Goal: Information Seeking & Learning: Compare options

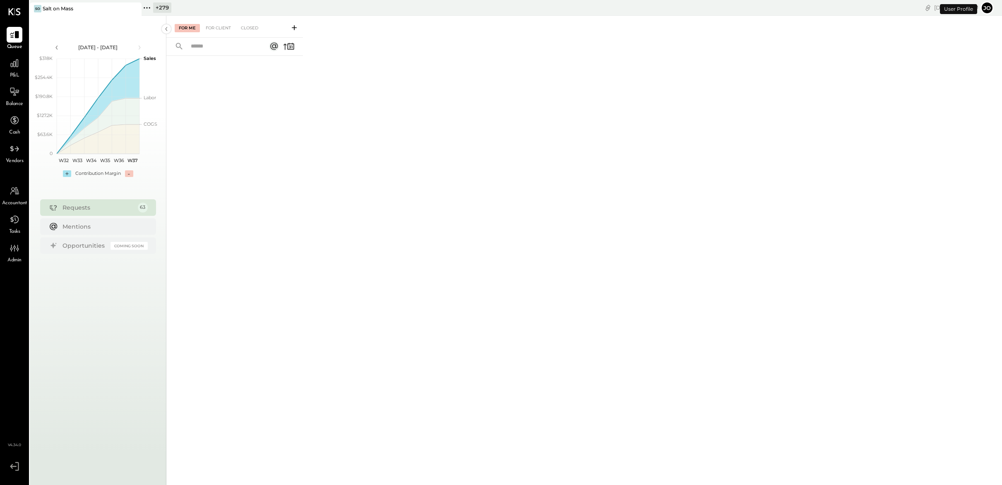
click at [147, 6] on icon at bounding box center [147, 7] width 11 height 11
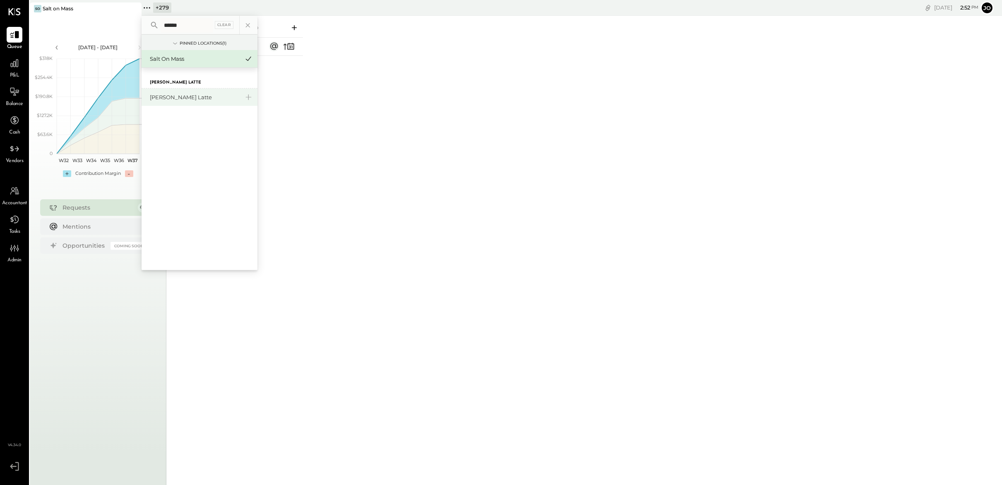
type input "******"
click at [163, 103] on div "[PERSON_NAME] Latte" at bounding box center [200, 97] width 116 height 17
click at [163, 98] on div "[PERSON_NAME] Latte" at bounding box center [194, 98] width 89 height 8
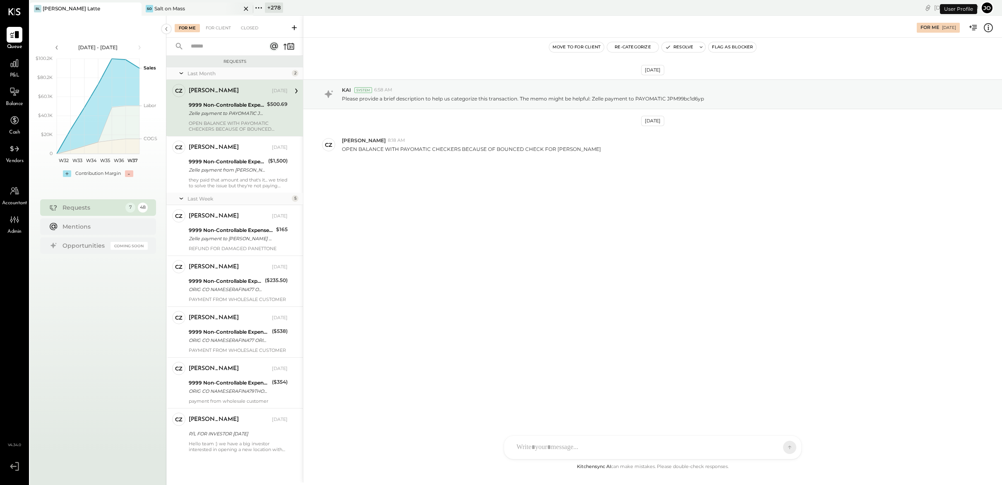
click at [245, 7] on icon at bounding box center [246, 9] width 10 height 10
click at [10, 64] on icon at bounding box center [14, 63] width 11 height 11
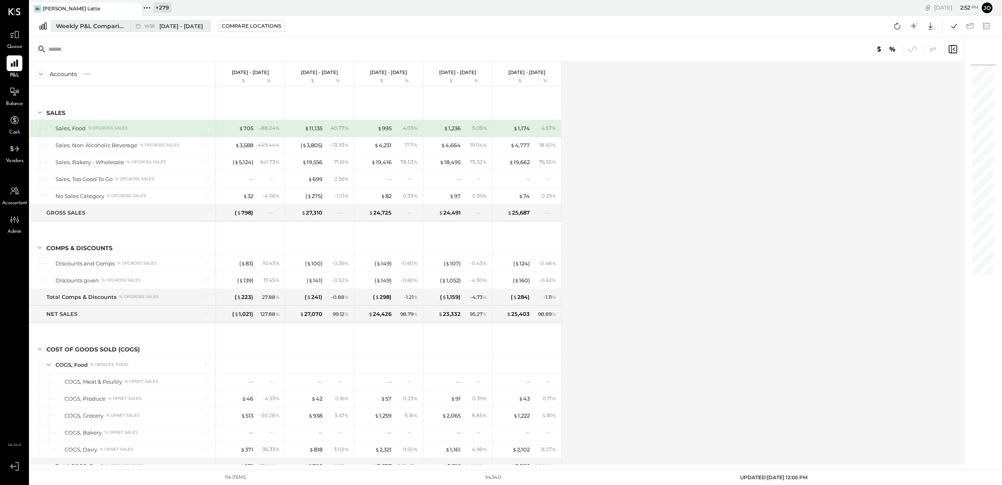
click at [172, 24] on span "[DATE] - [DATE]" at bounding box center [180, 26] width 43 height 8
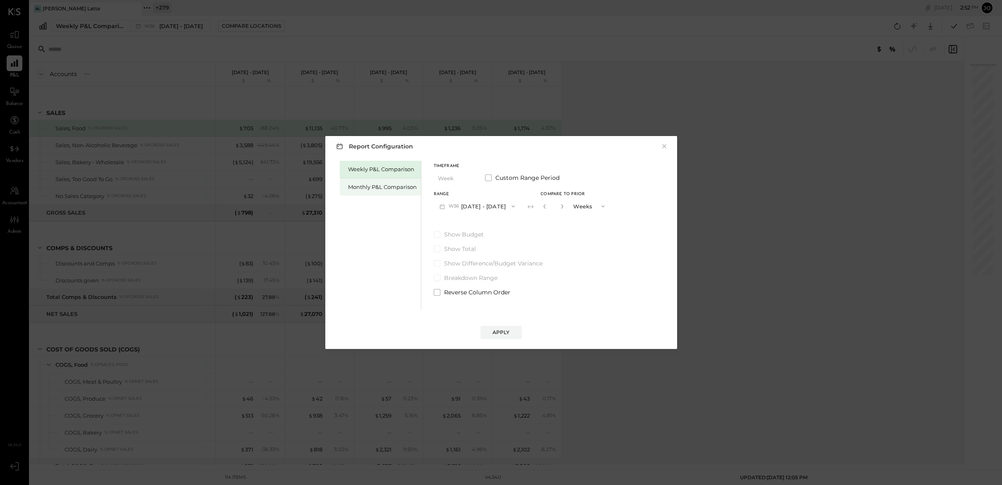
click at [370, 185] on div "Monthly P&L Comparison" at bounding box center [382, 187] width 69 height 8
click at [492, 206] on button "M09 [DATE] - [DATE]" at bounding box center [477, 206] width 87 height 15
click at [493, 221] on div "M08 [DATE] - [DATE]" at bounding box center [481, 224] width 94 height 17
click at [544, 207] on div "Compare" at bounding box center [546, 207] width 27 height 7
click at [554, 209] on input "*" at bounding box center [553, 206] width 11 height 14
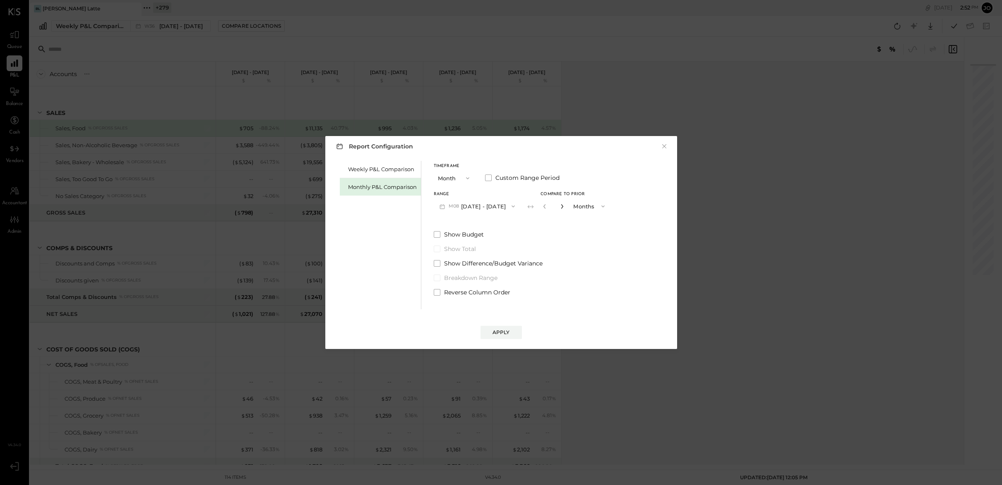
click at [559, 208] on icon "button" at bounding box center [561, 206] width 5 height 5
click at [559, 209] on icon "button" at bounding box center [561, 206] width 5 height 5
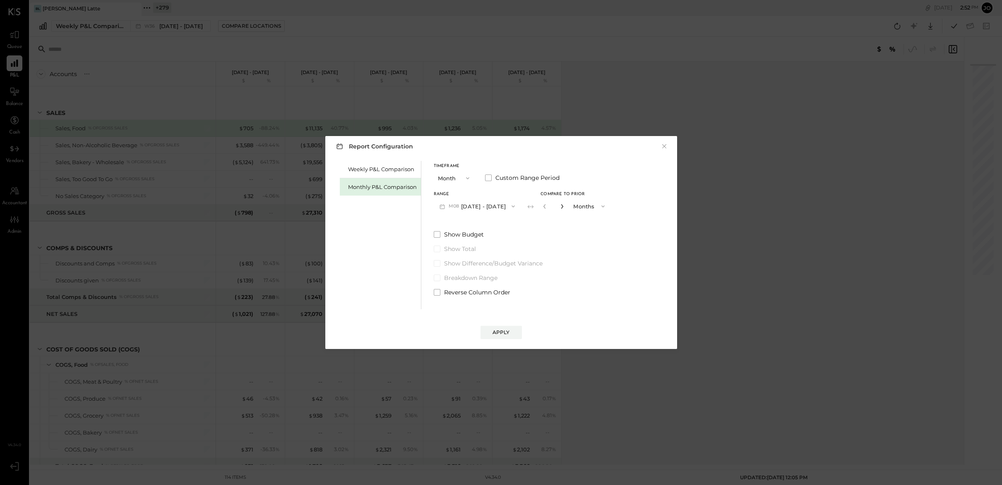
click at [559, 209] on icon "button" at bounding box center [561, 206] width 5 height 5
type input "*"
click at [504, 334] on div "Apply" at bounding box center [500, 332] width 17 height 7
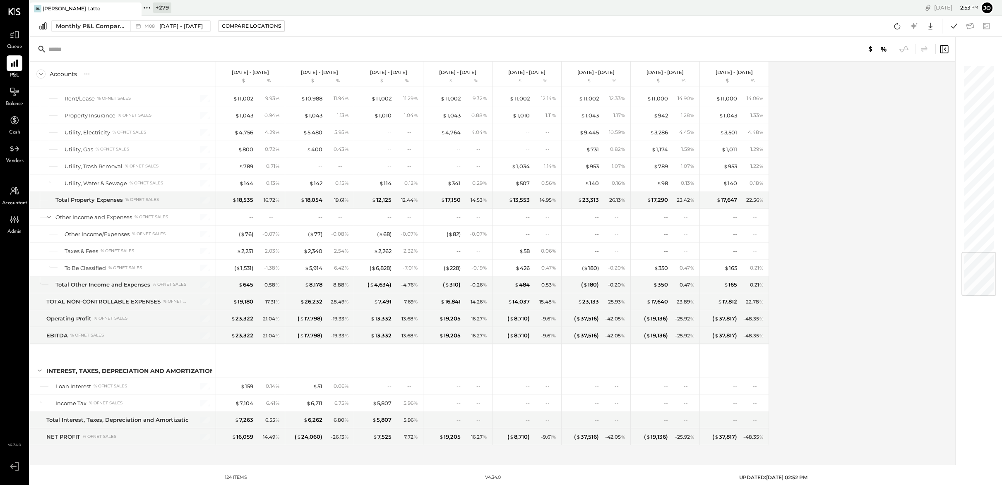
scroll to position [1606, 0]
click at [782, 262] on div "Accounts S % GL [DATE] - [DATE] $ % [DATE] - [DATE] $ % [DATE] - [DATE] $ % [DA…" at bounding box center [493, 263] width 926 height 403
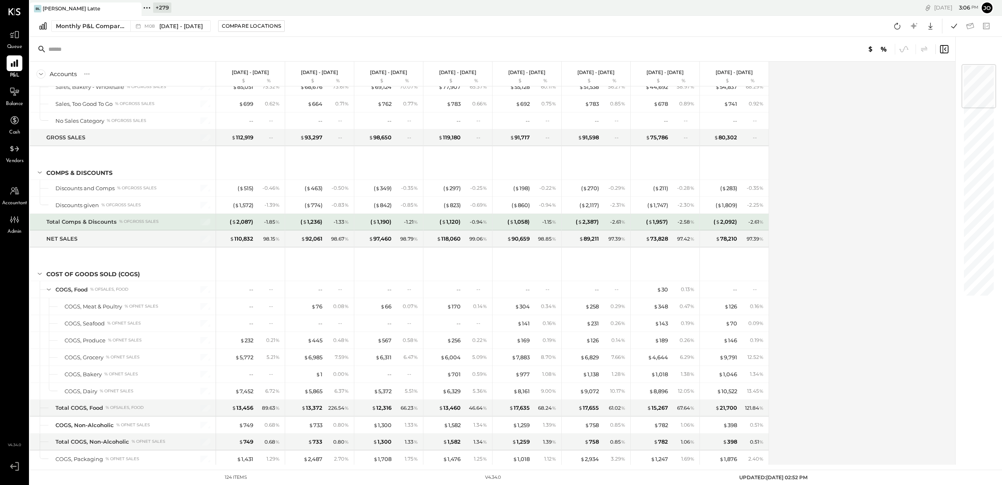
scroll to position [0, 0]
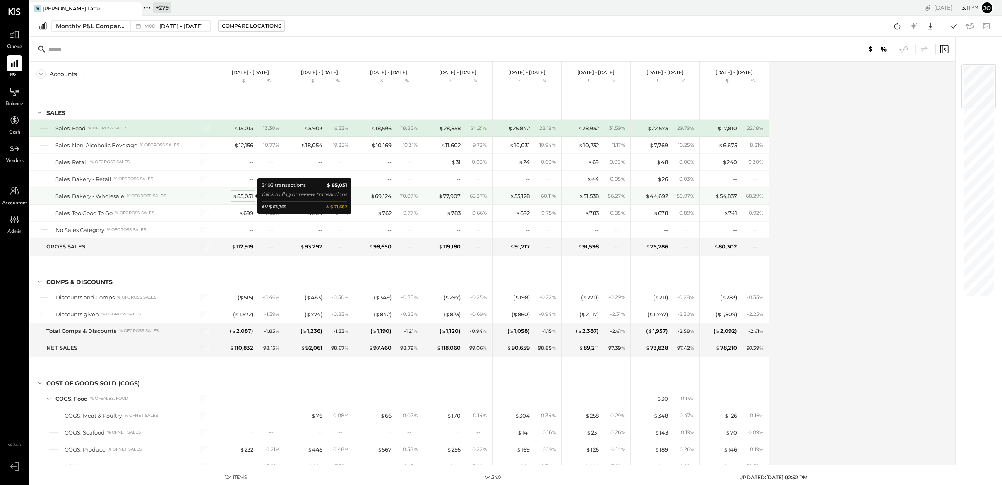
click at [248, 196] on div "$ 85,051" at bounding box center [243, 196] width 21 height 8
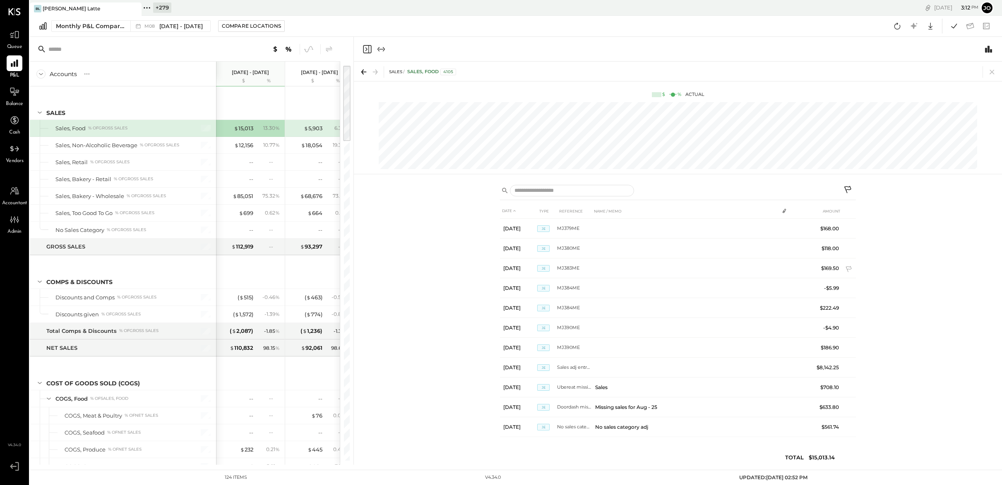
scroll to position [557, 0]
click at [990, 76] on icon at bounding box center [992, 72] width 12 height 12
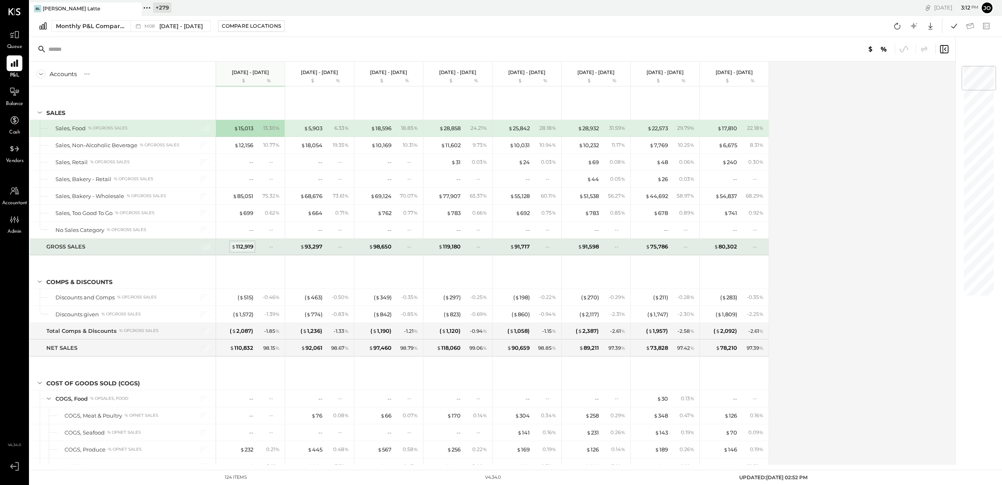
click at [251, 248] on div "$ 112,919" at bounding box center [242, 247] width 22 height 8
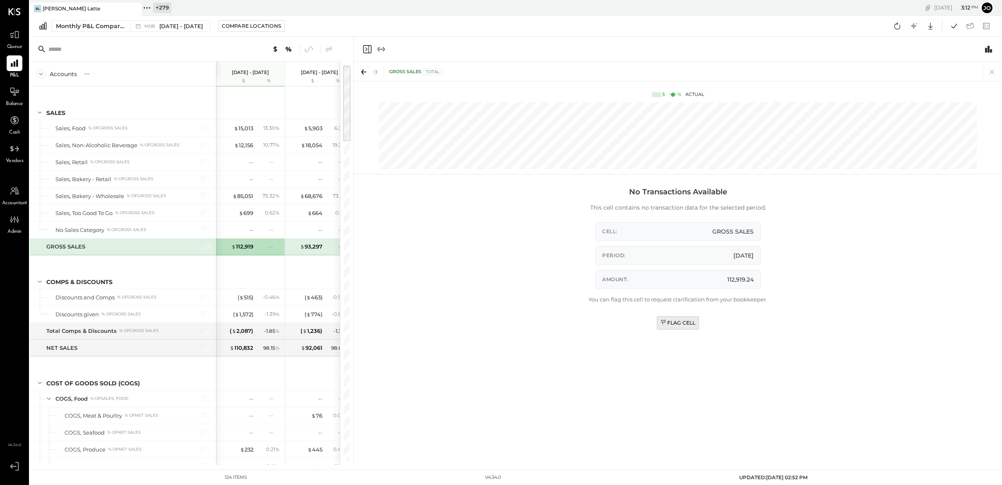
click at [683, 326] on div "Flag Cell" at bounding box center [677, 322] width 35 height 7
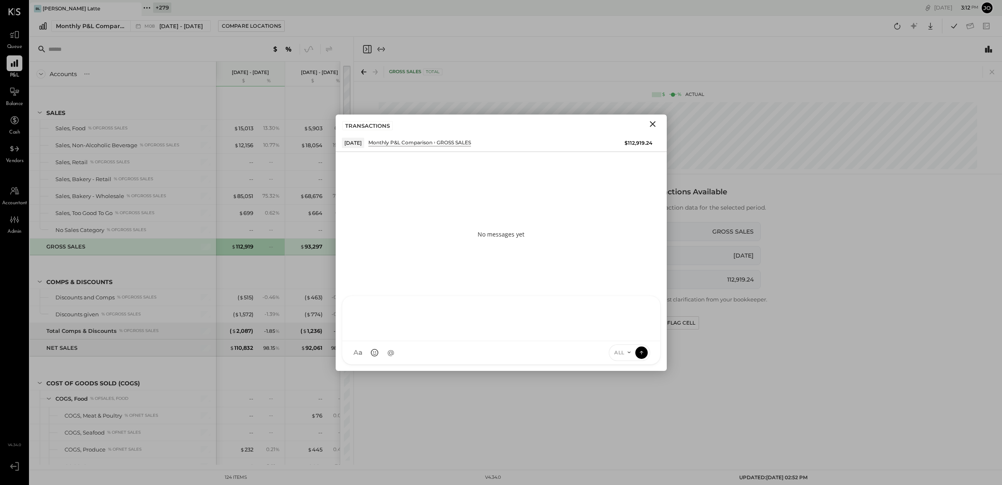
click at [579, 334] on div at bounding box center [500, 317] width 301 height 33
type input "******"
click at [423, 318] on span "[PERSON_NAME]" at bounding box center [421, 315] width 65 height 8
click at [624, 351] on span "ALL" at bounding box center [619, 352] width 10 height 7
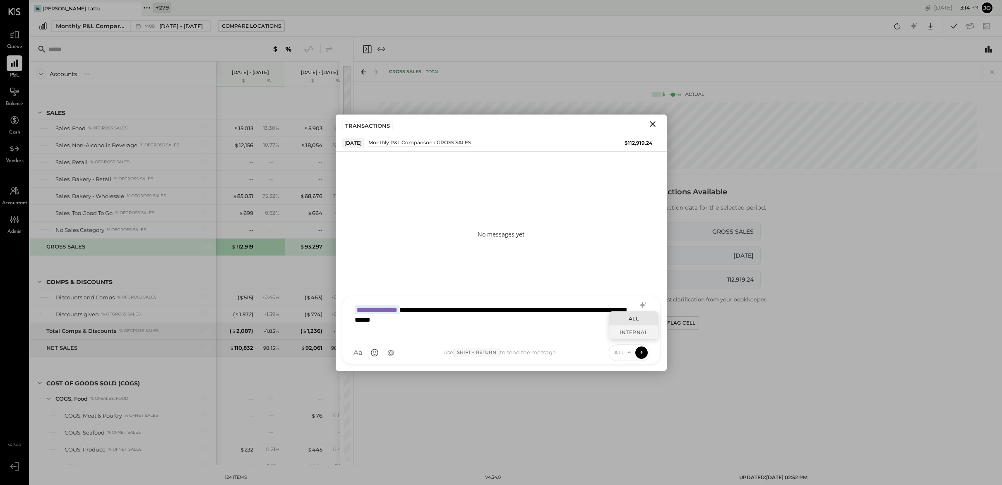
click at [629, 334] on div "INTERNAL" at bounding box center [633, 333] width 49 height 14
click at [643, 355] on icon at bounding box center [641, 352] width 7 height 8
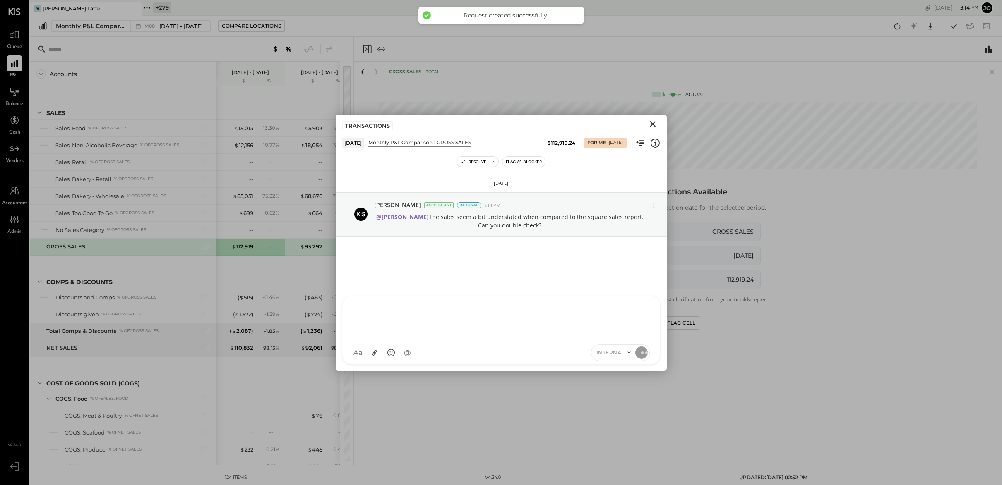
click at [655, 131] on div "TRANSACTIONS" at bounding box center [501, 124] width 331 height 19
click at [652, 125] on icon "Close" at bounding box center [653, 124] width 10 height 10
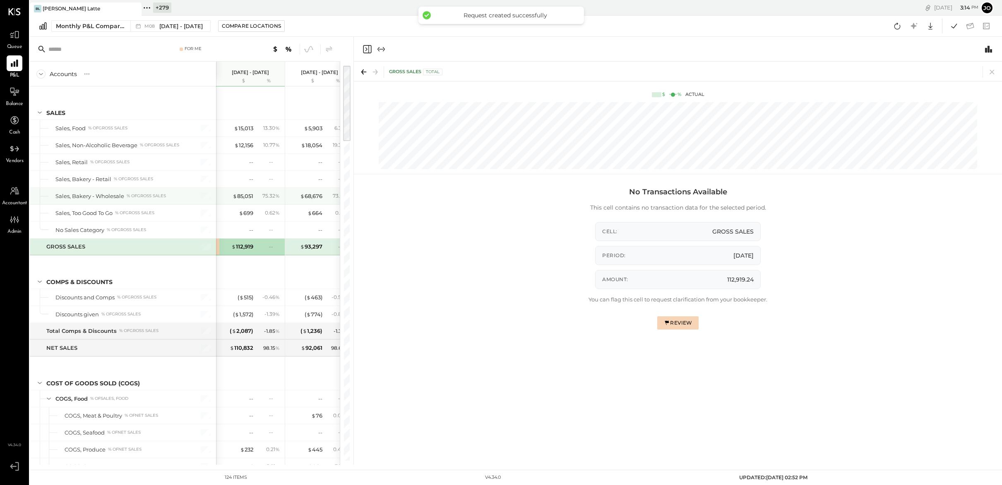
click at [257, 197] on div "75.32 %" at bounding box center [268, 195] width 27 height 7
click at [247, 197] on div "$ 85,051" at bounding box center [243, 196] width 21 height 8
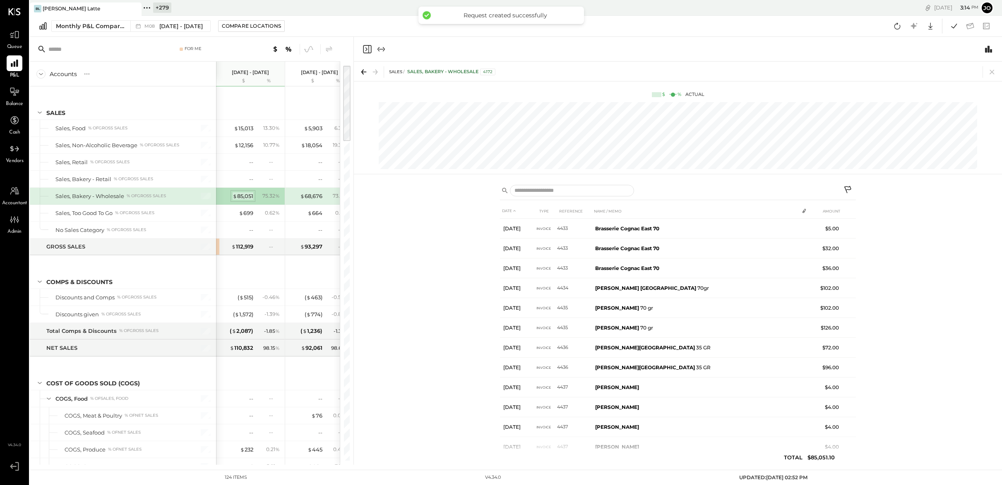
click at [248, 197] on div "$ 85,051" at bounding box center [243, 196] width 21 height 8
click at [990, 69] on icon at bounding box center [992, 72] width 12 height 12
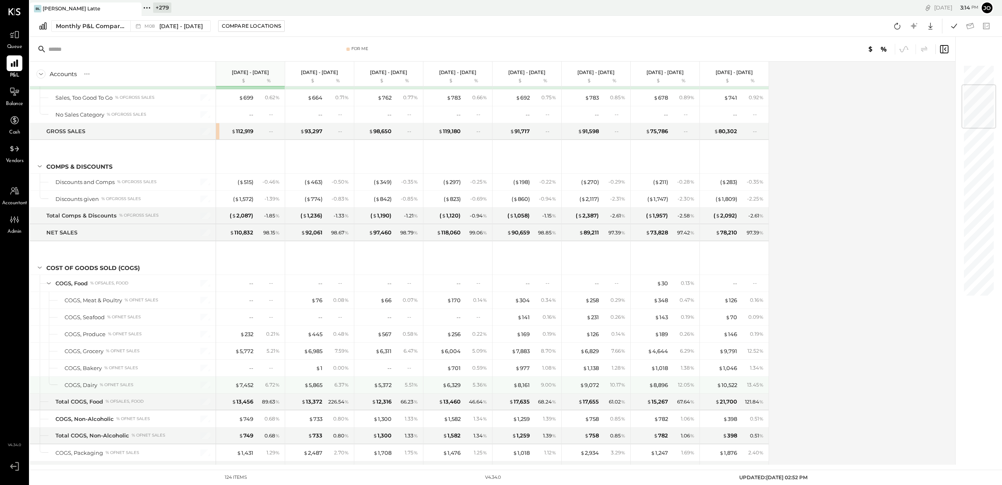
scroll to position [172, 0]
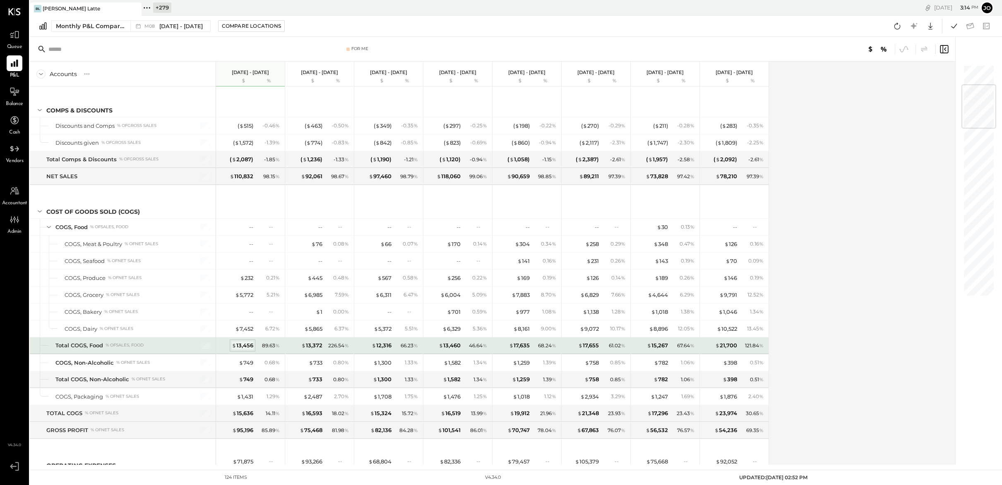
click at [239, 348] on div "$ 13,456" at bounding box center [243, 346] width 22 height 8
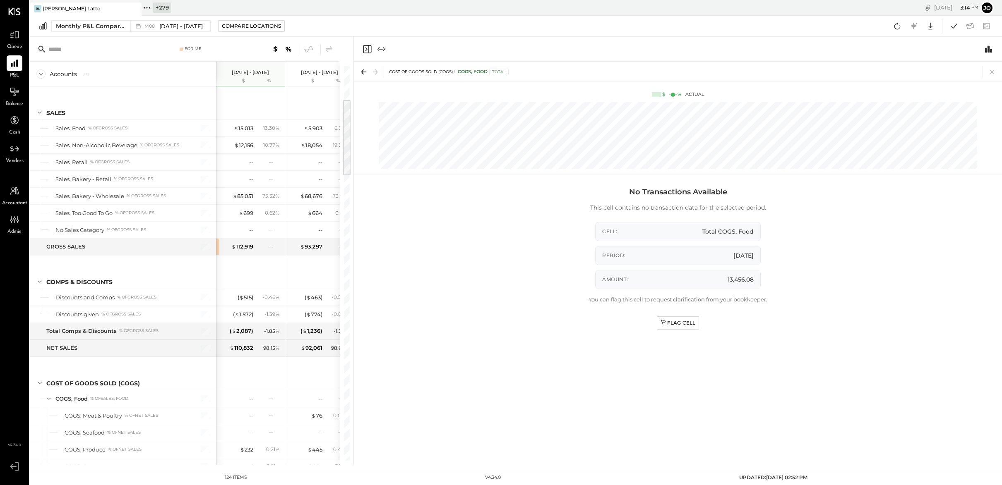
scroll to position [172, 0]
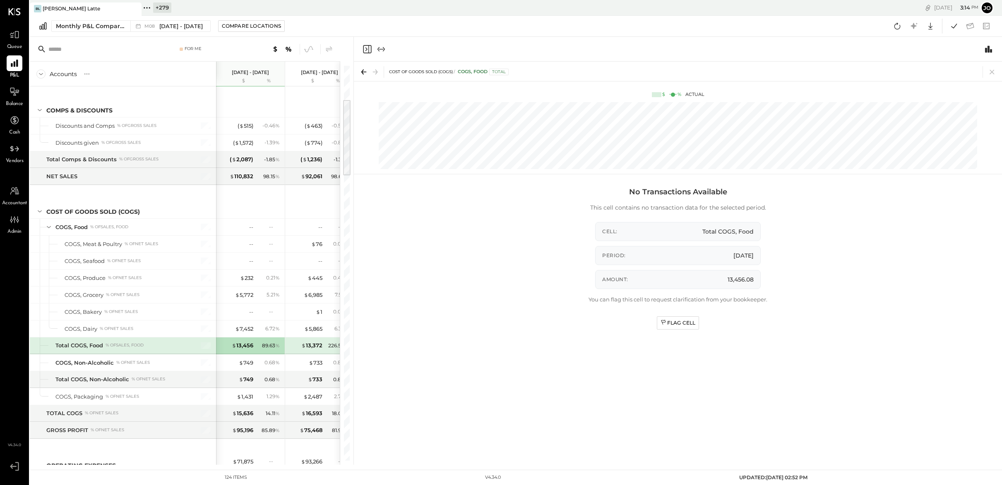
click at [677, 332] on div "No Transactions Available This cell contains no transaction data for the select…" at bounding box center [678, 326] width 356 height 286
click at [677, 323] on div "Flag Cell" at bounding box center [677, 322] width 35 height 7
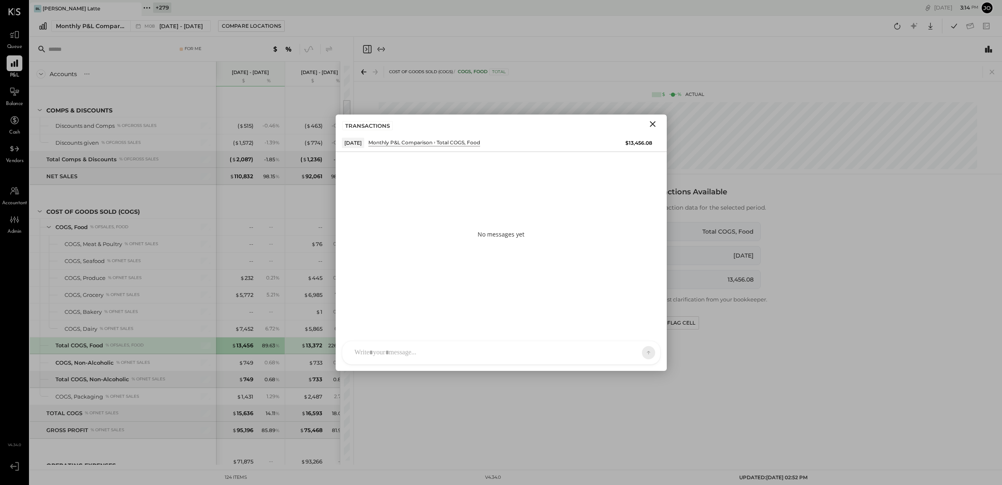
click at [545, 366] on div "A accounting SK Sarang Khandhar JS Janvi Soni CZ Camilla Zanin B biancolattebak…" at bounding box center [501, 353] width 331 height 36
click at [545, 348] on div at bounding box center [493, 353] width 286 height 18
type input "***"
click at [623, 355] on span "ALL" at bounding box center [619, 352] width 10 height 7
click at [629, 336] on div "INTERNAL" at bounding box center [633, 333] width 49 height 14
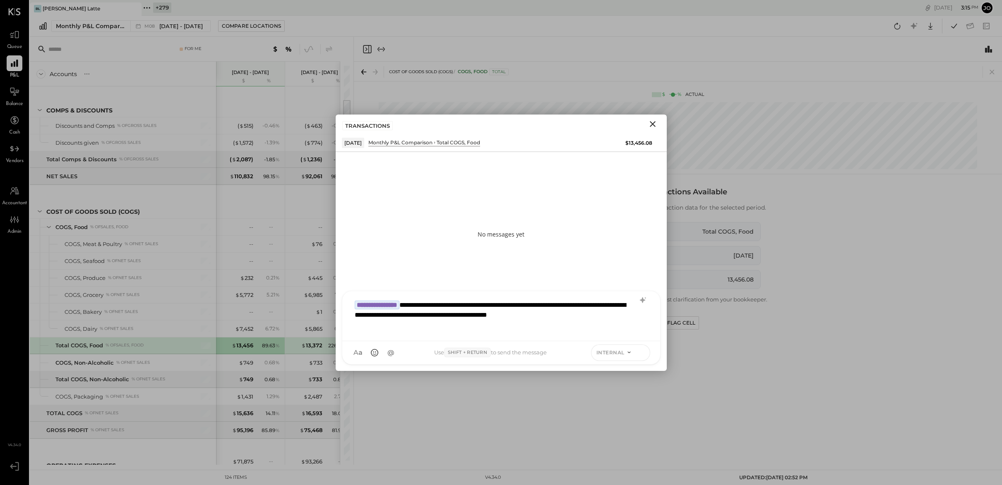
click at [643, 354] on icon at bounding box center [641, 352] width 7 height 8
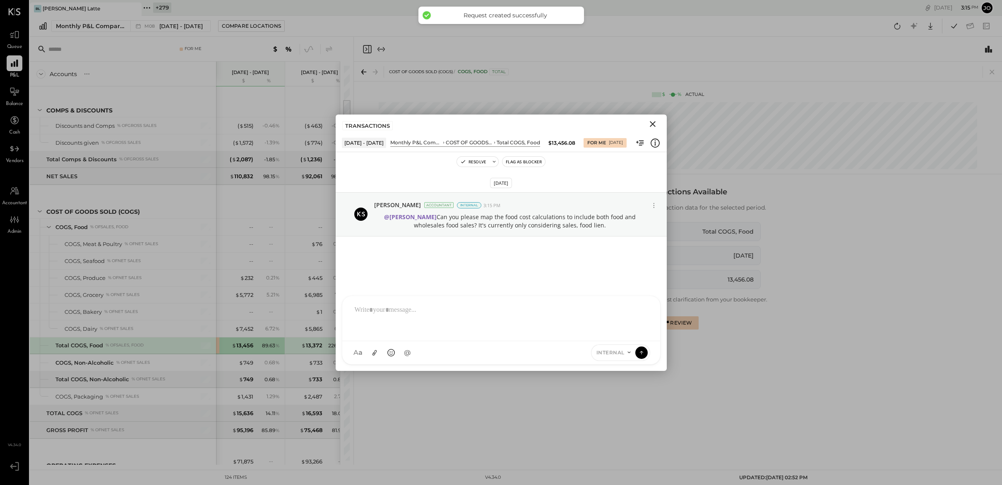
click at [653, 119] on icon "Close" at bounding box center [653, 124] width 10 height 10
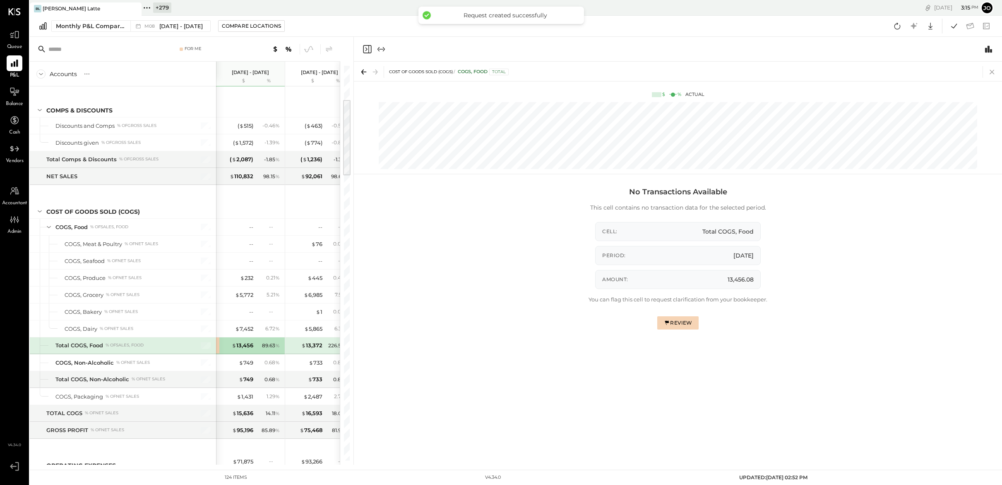
click at [992, 70] on icon at bounding box center [992, 72] width 12 height 12
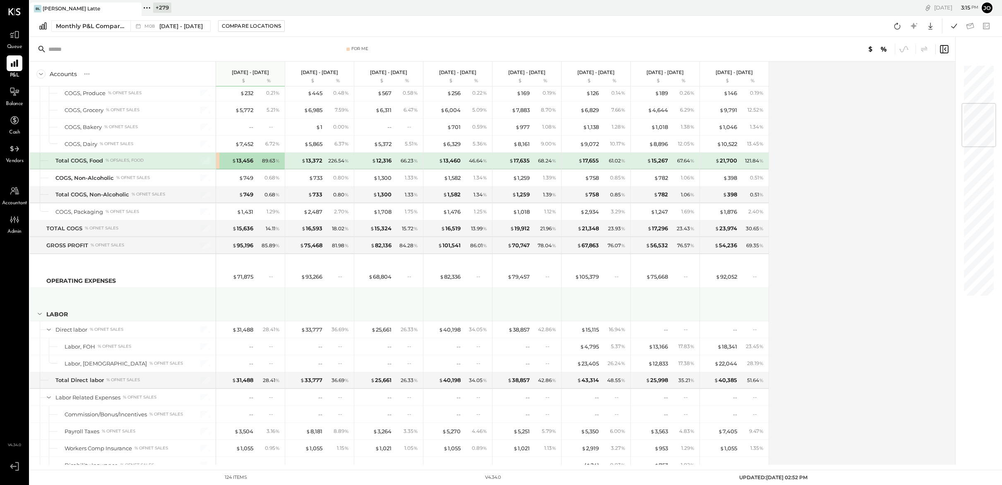
scroll to position [355, 0]
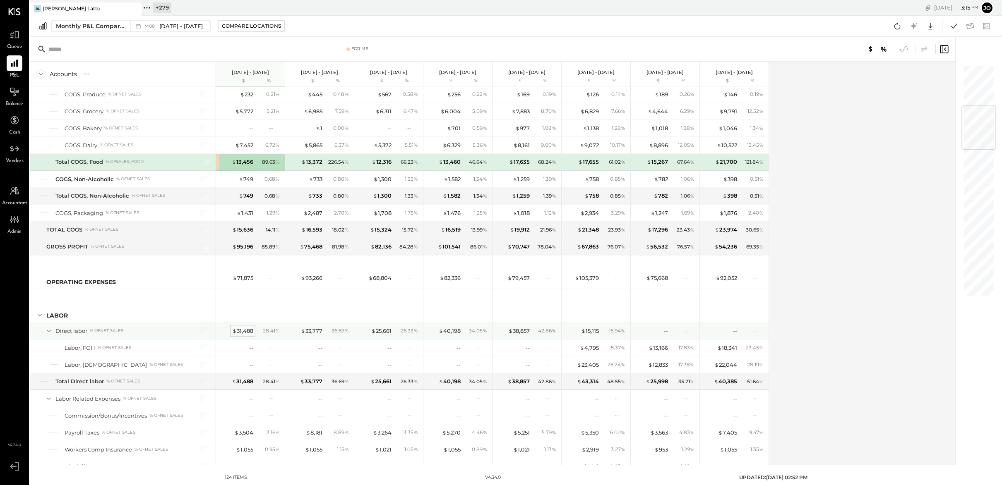
click at [250, 333] on div "$ 31,488" at bounding box center [242, 331] width 21 height 8
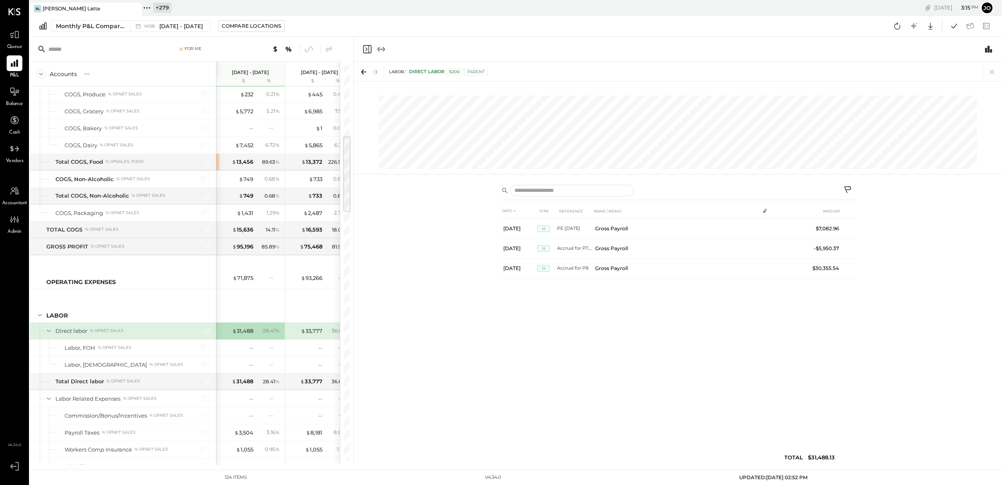
click at [307, 335] on div "$ 33,777 36.69 %" at bounding box center [320, 331] width 62 height 17
click at [311, 331] on div "$ 33,777" at bounding box center [312, 331] width 22 height 8
click at [247, 331] on div "$ 31,488" at bounding box center [242, 331] width 21 height 8
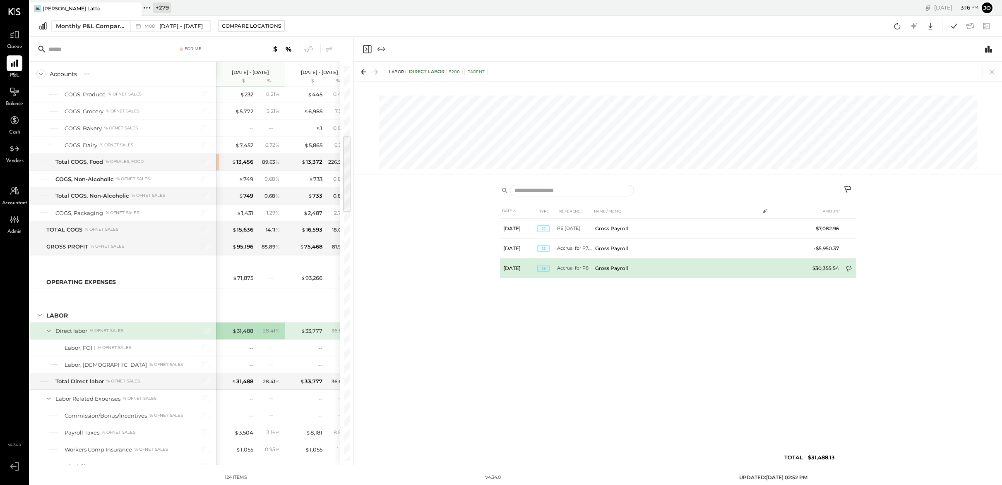
click at [849, 274] on icon at bounding box center [849, 270] width 8 height 8
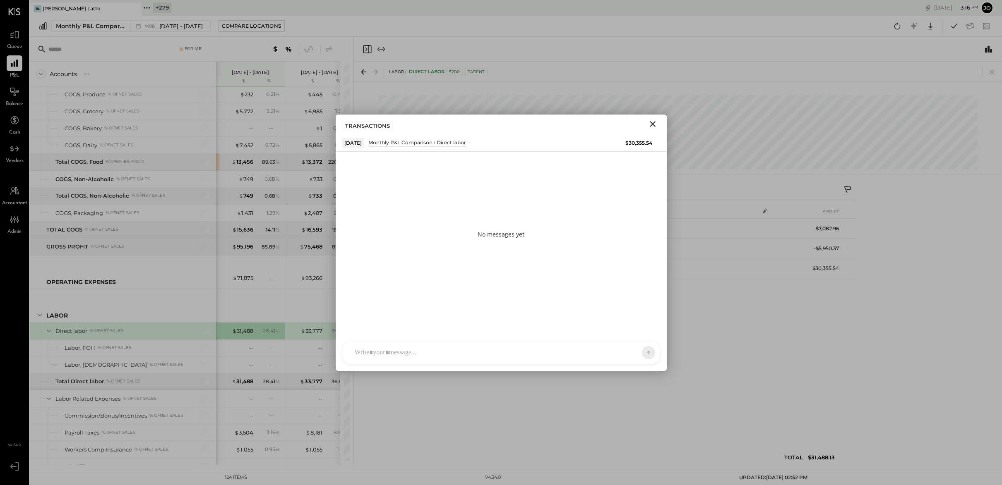
click at [533, 346] on div at bounding box center [493, 353] width 286 height 18
type input "***"
click at [619, 355] on span "ALL" at bounding box center [619, 352] width 10 height 7
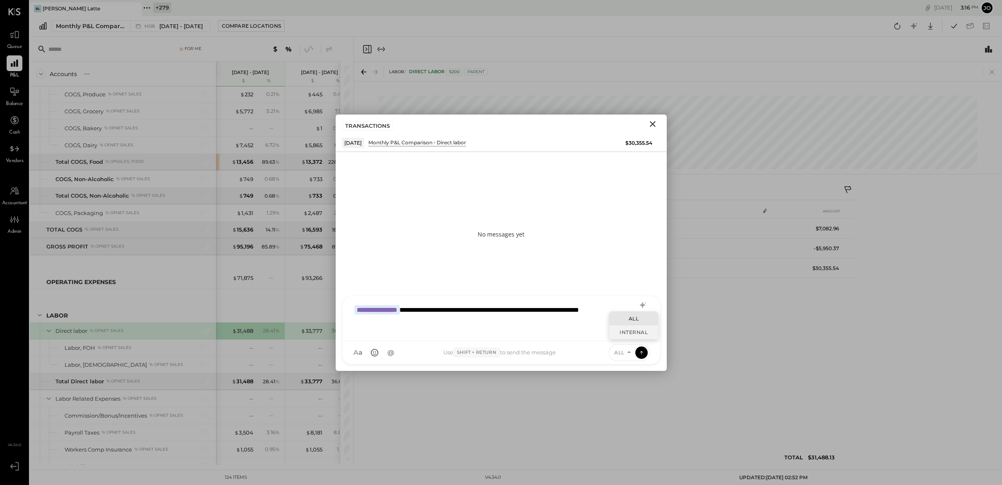
click at [631, 330] on div "INTERNAL" at bounding box center [633, 333] width 49 height 14
click at [639, 352] on icon at bounding box center [641, 352] width 7 height 8
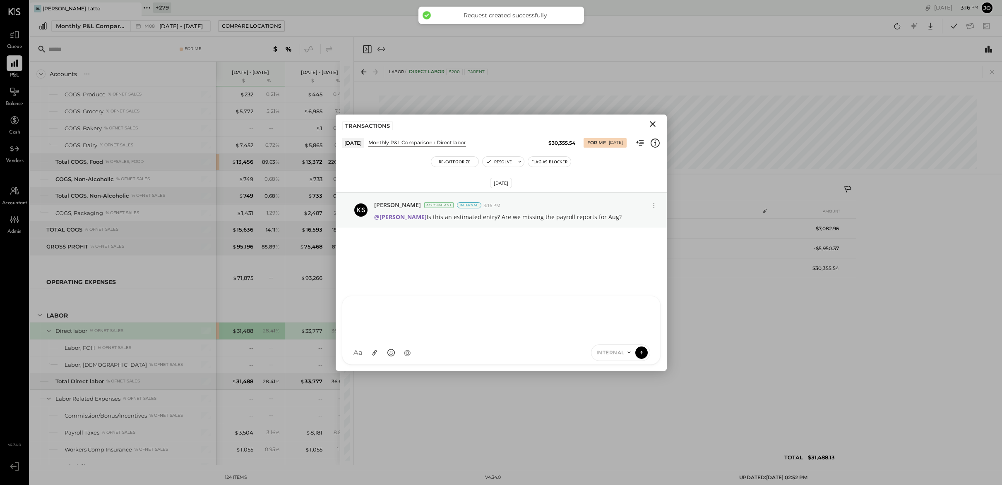
click at [654, 126] on icon "Close" at bounding box center [653, 124] width 10 height 10
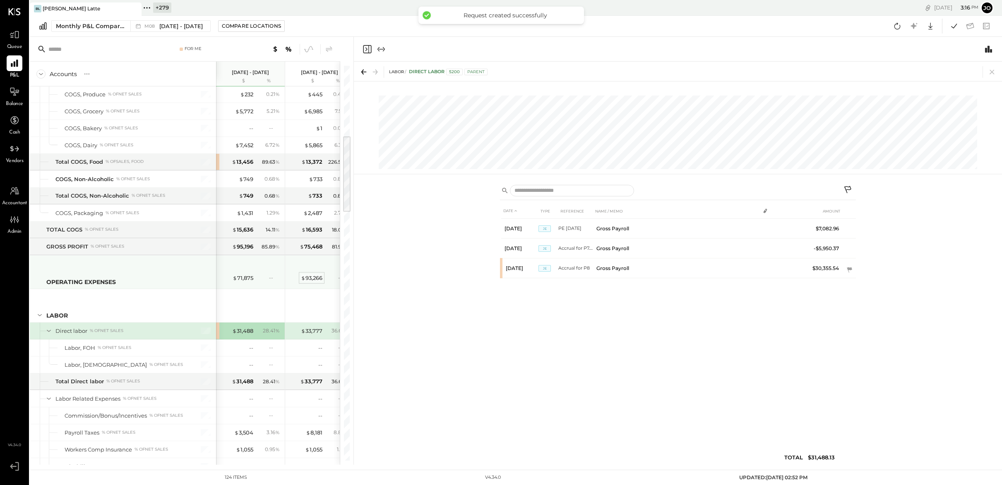
click at [318, 279] on div "$ 93,266" at bounding box center [312, 278] width 22 height 8
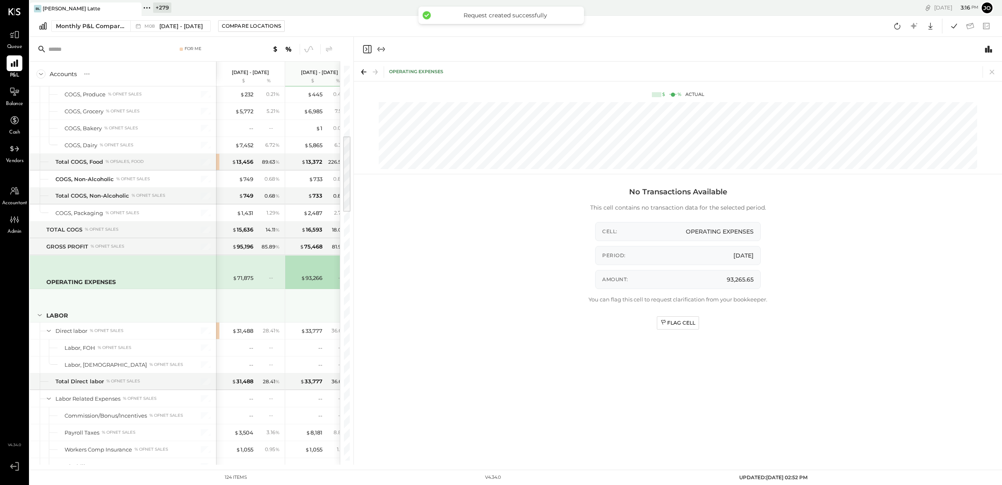
click at [317, 295] on div at bounding box center [320, 304] width 62 height 31
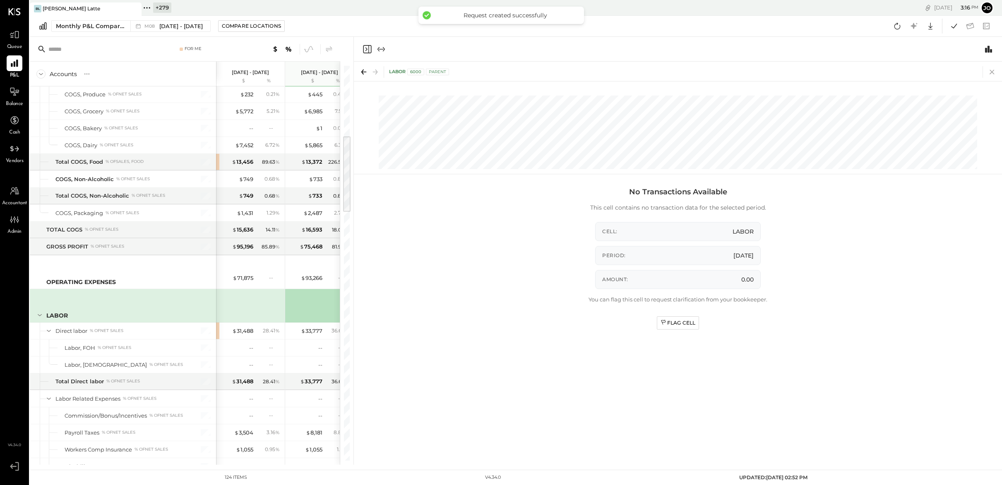
click at [992, 71] on icon at bounding box center [992, 72] width 12 height 12
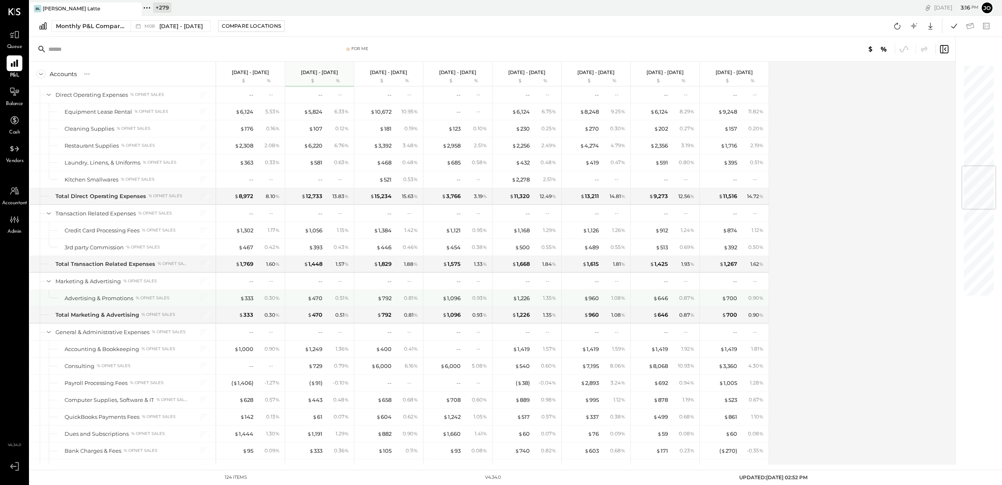
scroll to position [867, 0]
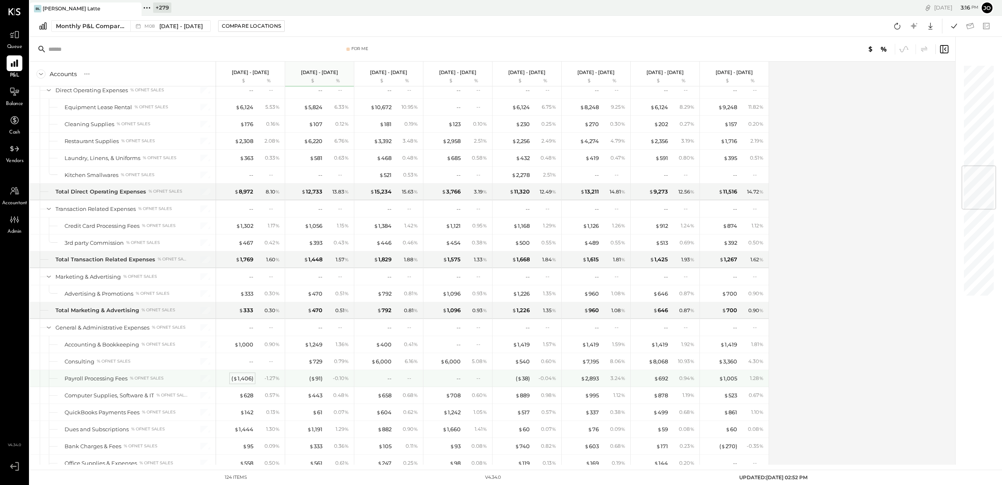
click at [250, 377] on div "( $ 1,406 )" at bounding box center [242, 379] width 22 height 8
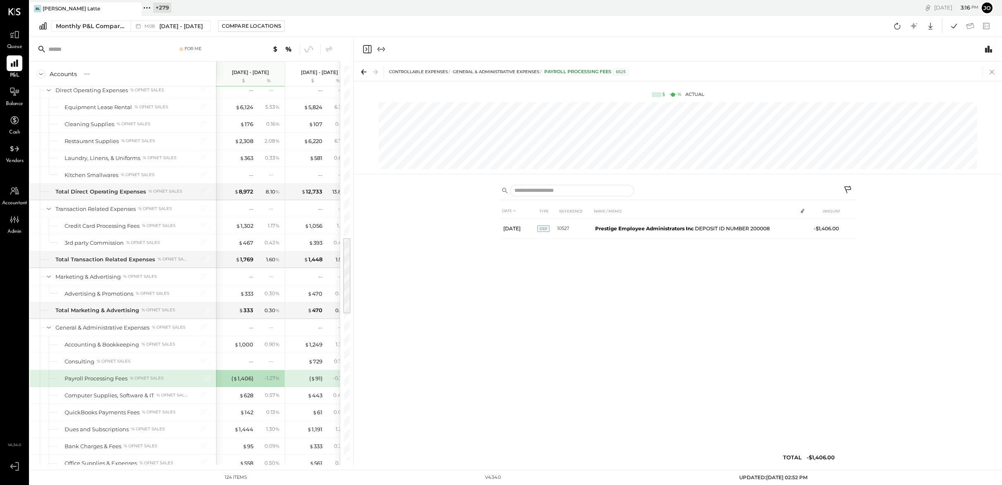
click at [990, 74] on icon at bounding box center [992, 72] width 12 height 12
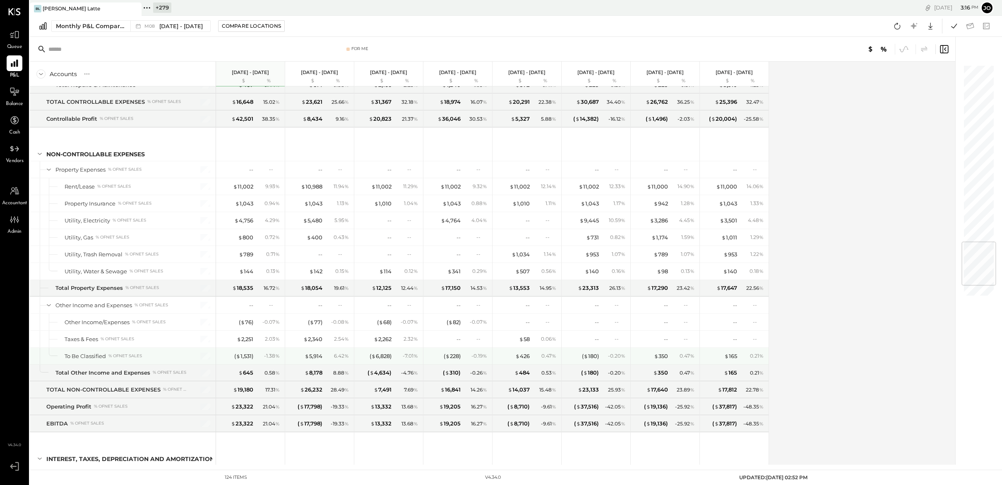
scroll to position [1518, 0]
click at [250, 355] on div "( $ 1,531 )" at bounding box center [243, 355] width 19 height 8
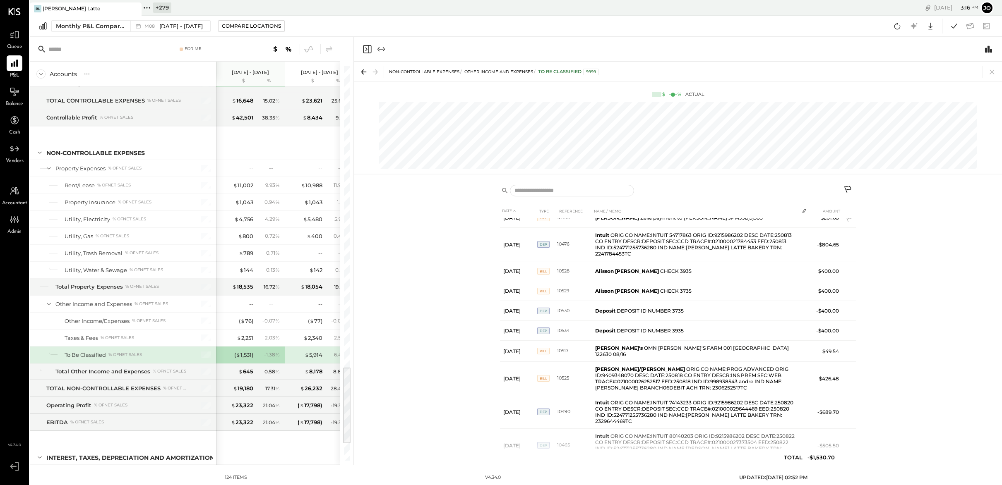
scroll to position [150, 0]
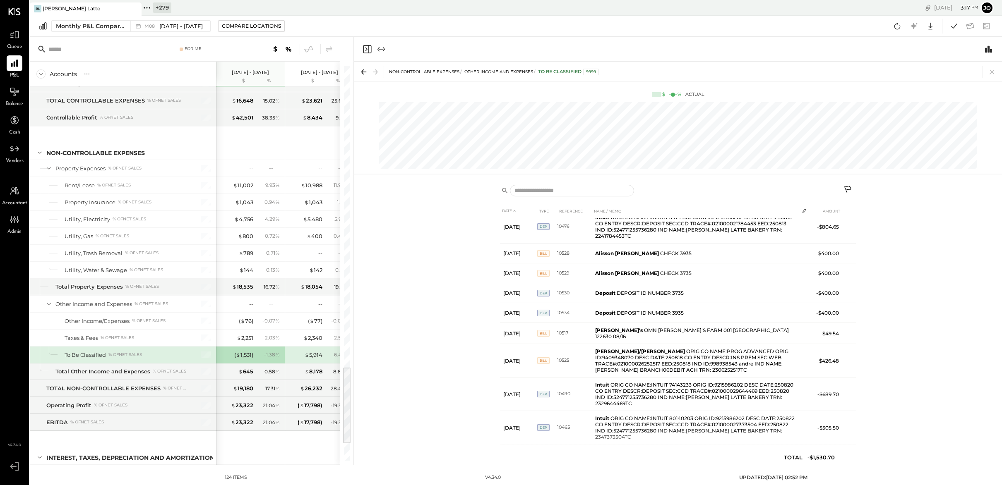
click at [313, 360] on div "$ 5,914 6.42 %" at bounding box center [320, 355] width 62 height 17
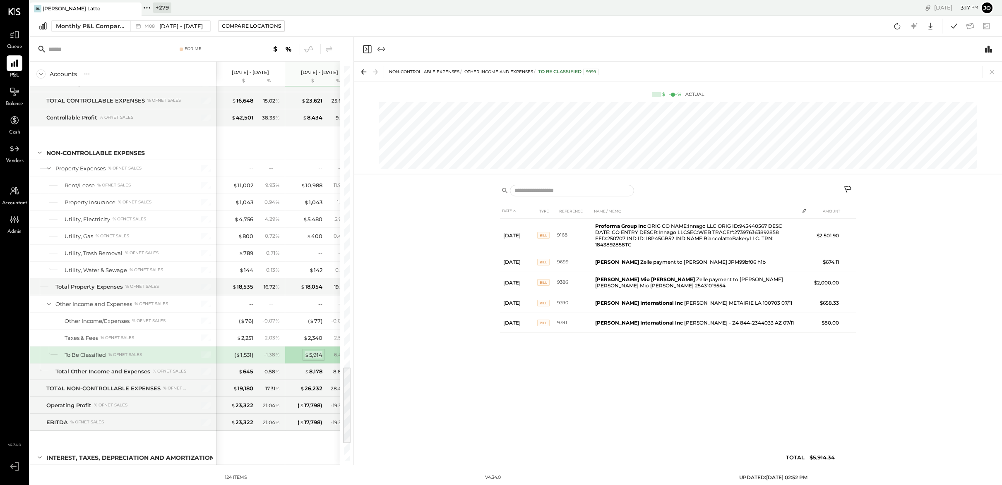
click at [315, 355] on div "$ 5,914" at bounding box center [314, 355] width 18 height 8
click at [993, 72] on icon at bounding box center [992, 72] width 12 height 12
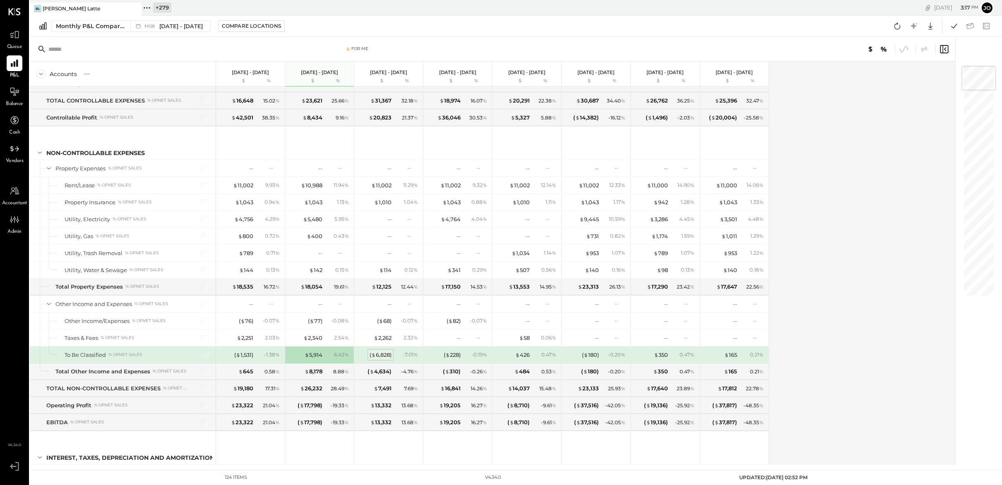
click at [389, 353] on div "( $ 6,828 )" at bounding box center [380, 355] width 22 height 8
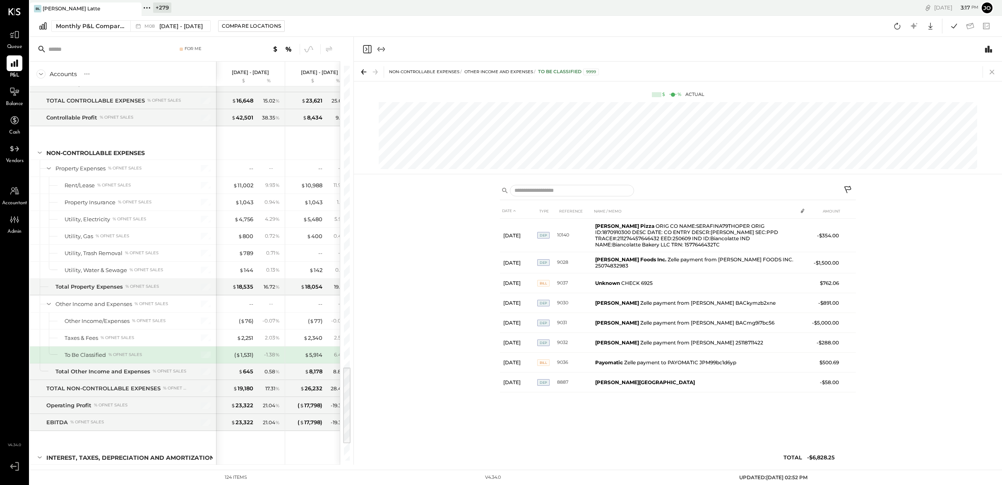
click at [991, 73] on icon at bounding box center [991, 72] width 5 height 5
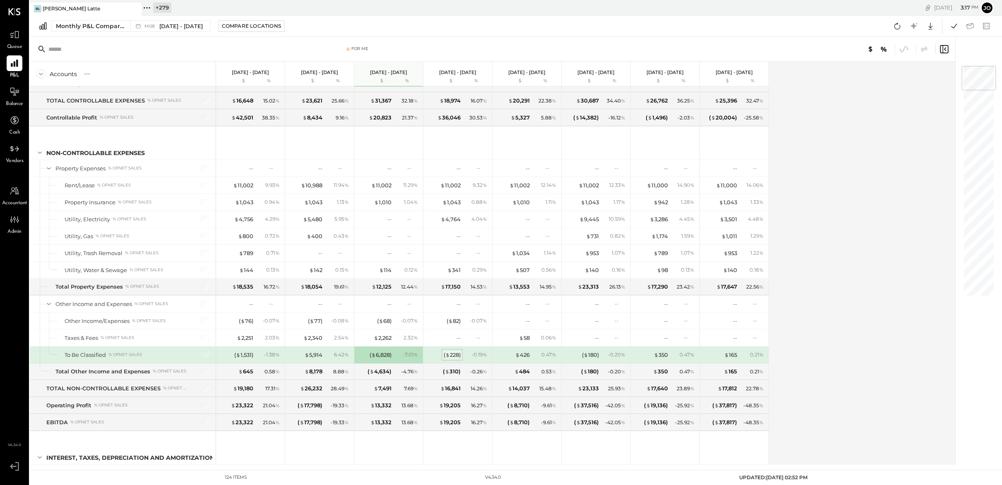
click at [455, 354] on div "( $ 228 )" at bounding box center [452, 355] width 17 height 8
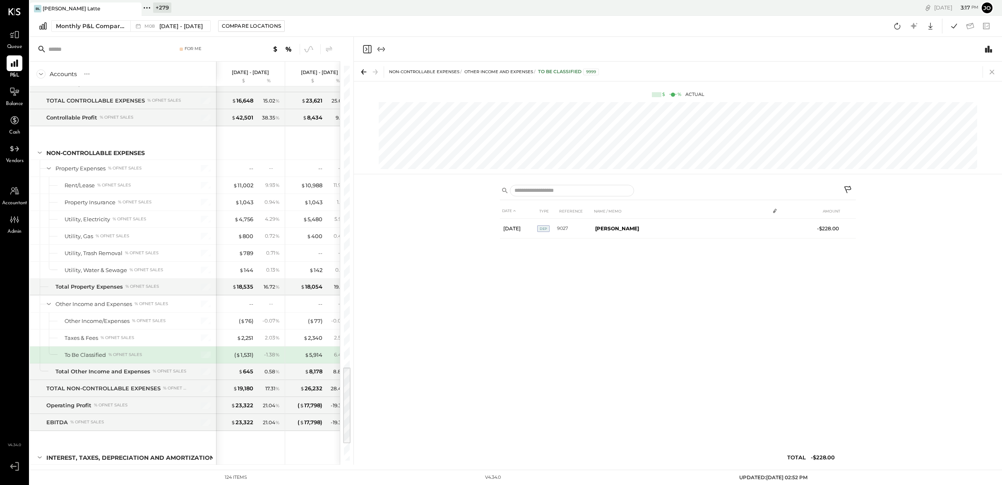
click at [994, 70] on icon at bounding box center [992, 72] width 12 height 12
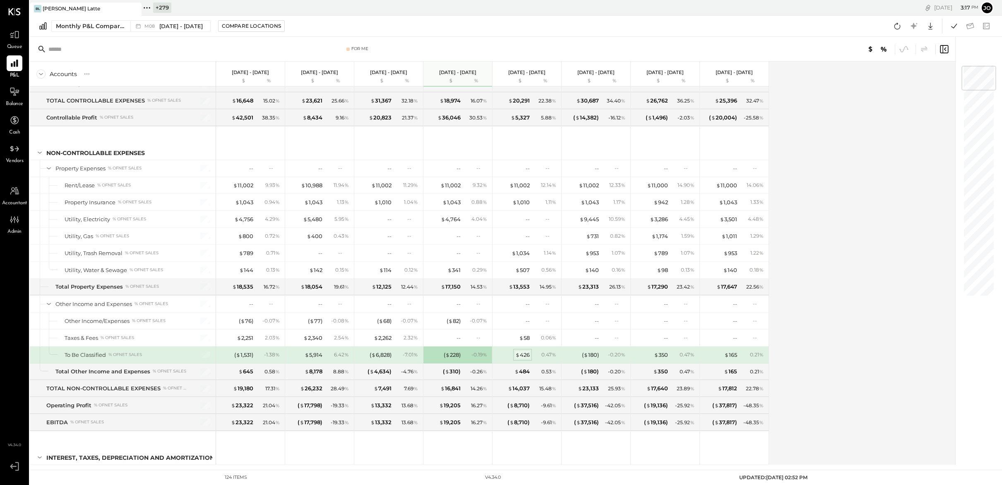
click at [525, 355] on div "$ 426" at bounding box center [522, 355] width 14 height 8
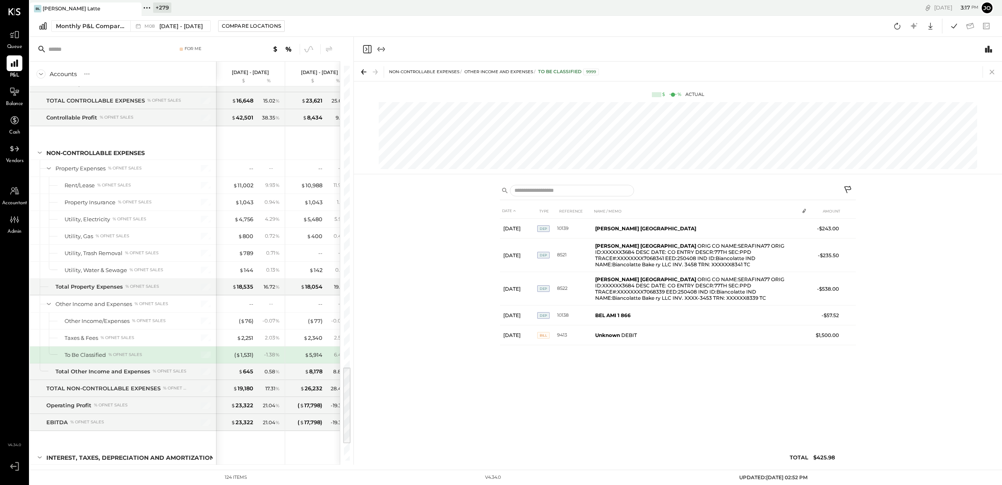
click at [995, 72] on icon at bounding box center [992, 72] width 12 height 12
